Goal: Task Accomplishment & Management: Manage account settings

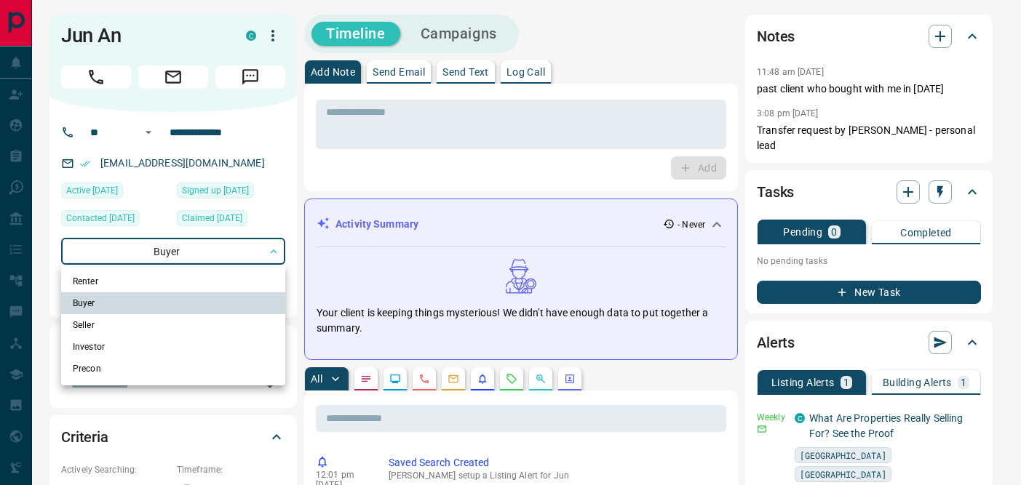
click at [122, 349] on li "Investor" at bounding box center [173, 347] width 224 height 22
type input "**********"
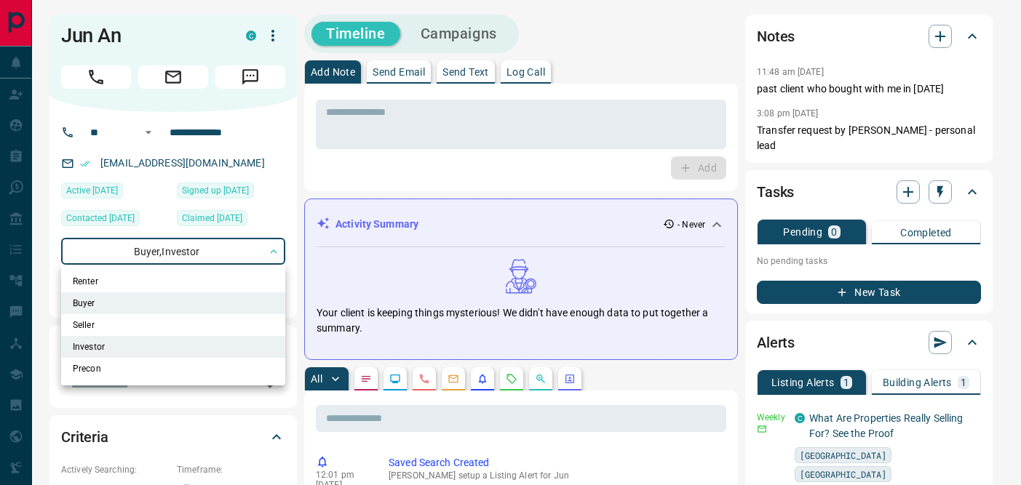
click at [375, 171] on div at bounding box center [510, 242] width 1021 height 485
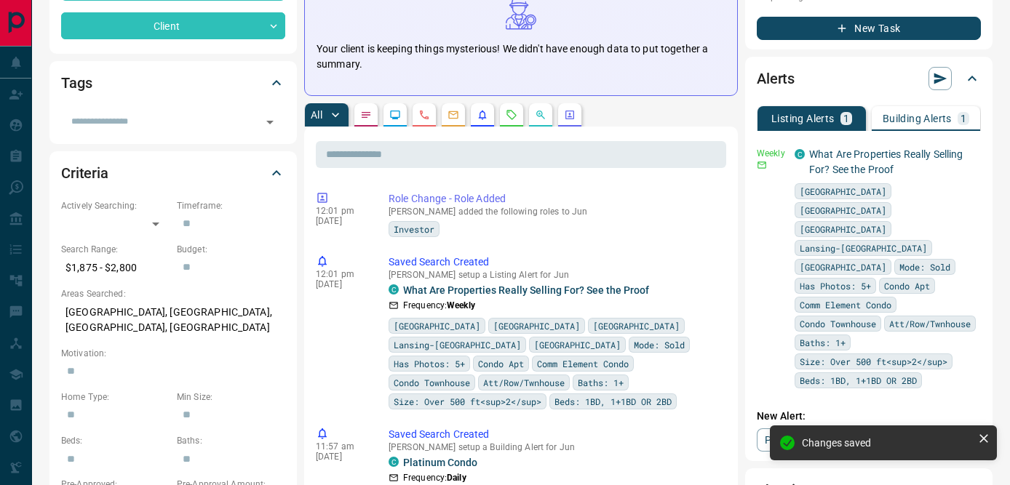
scroll to position [265, 0]
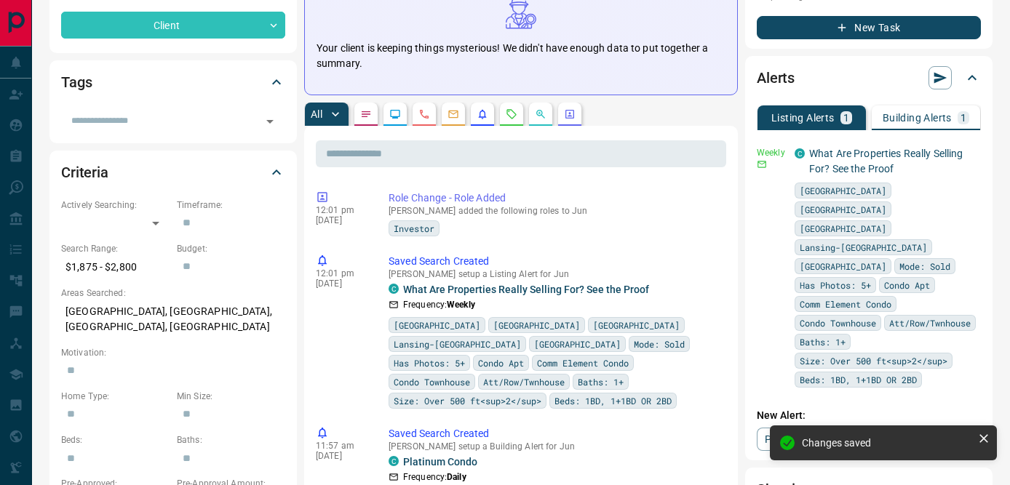
click at [918, 113] on p "Building Alerts" at bounding box center [917, 118] width 69 height 10
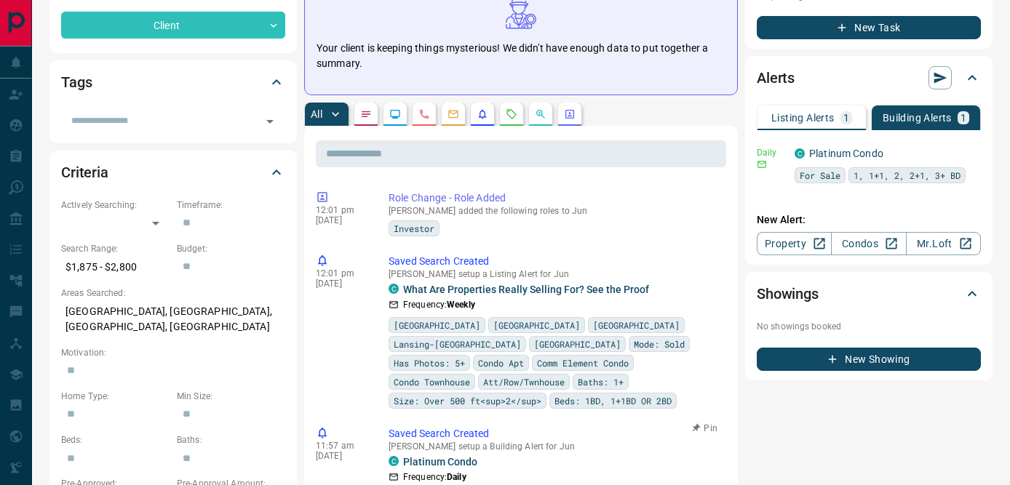
scroll to position [0, 0]
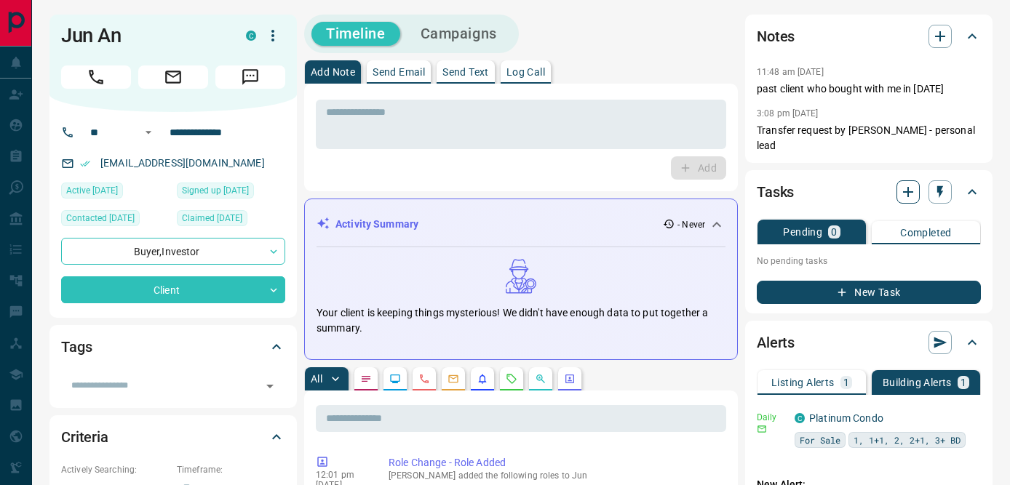
click at [909, 183] on icon "button" at bounding box center [908, 191] width 17 height 17
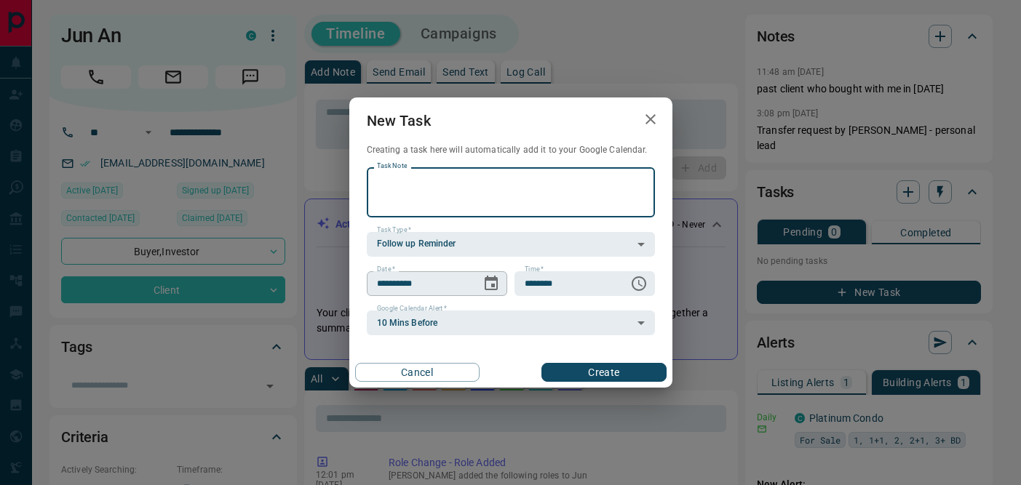
click at [493, 282] on icon "Choose date, selected date is Oct 15, 2025" at bounding box center [491, 283] width 17 height 17
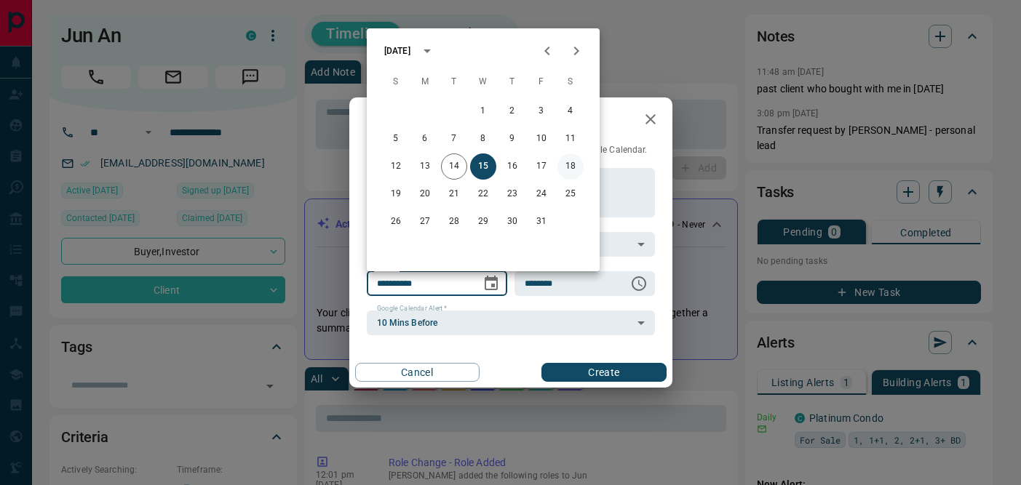
click at [569, 164] on button "18" at bounding box center [570, 167] width 26 height 26
type input "**********"
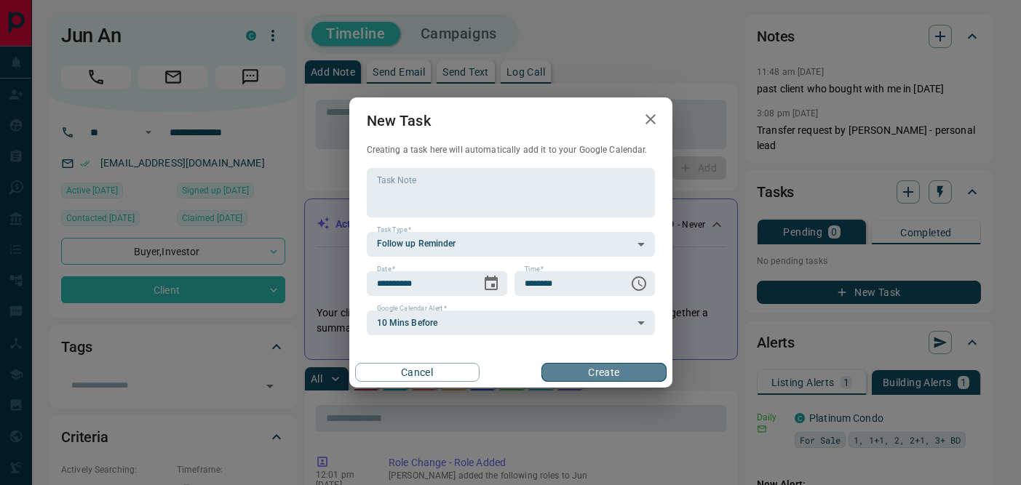
click at [571, 376] on button "Create" at bounding box center [603, 372] width 124 height 19
